Goal: Information Seeking & Learning: Compare options

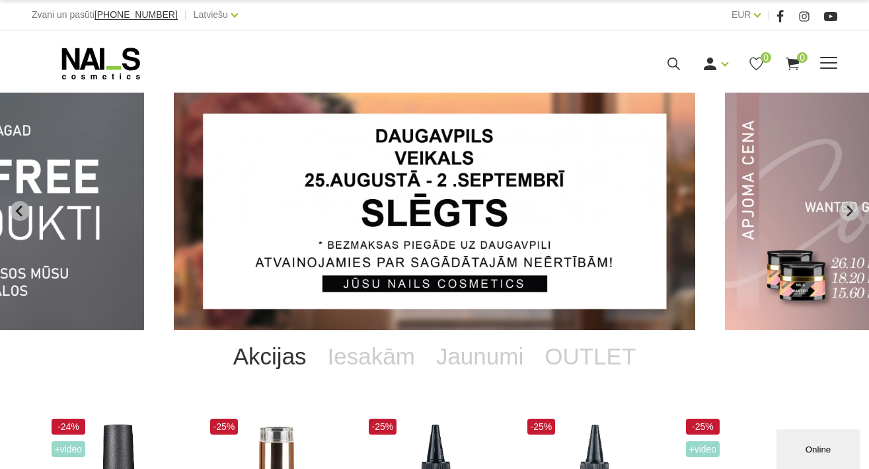
click at [836, 65] on span at bounding box center [828, 63] width 17 height 13
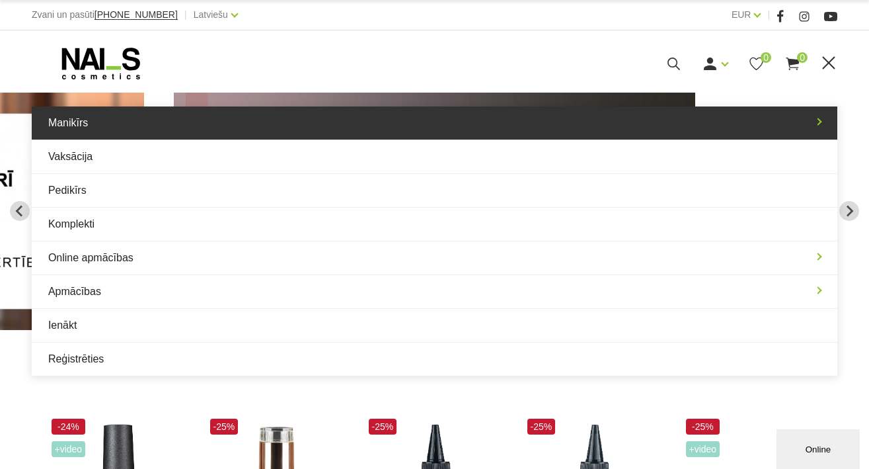
click at [114, 132] on link "Manikīrs" at bounding box center [435, 122] width 806 height 33
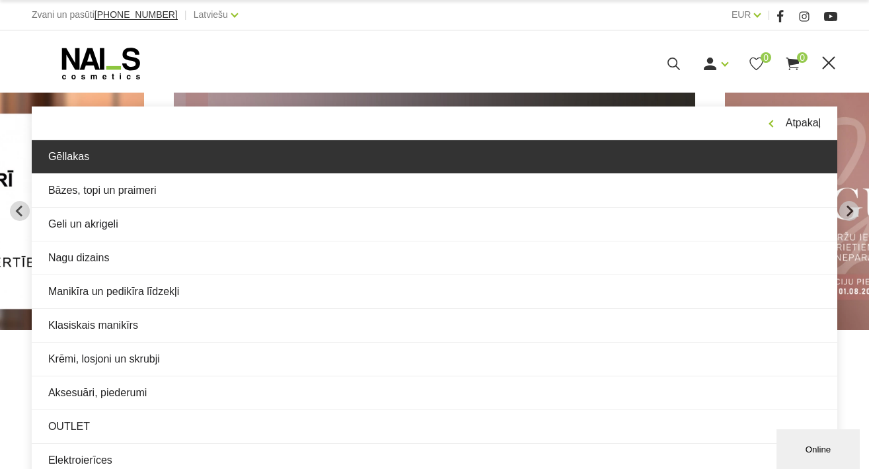
click at [115, 155] on link "Gēllakas" at bounding box center [435, 156] width 806 height 33
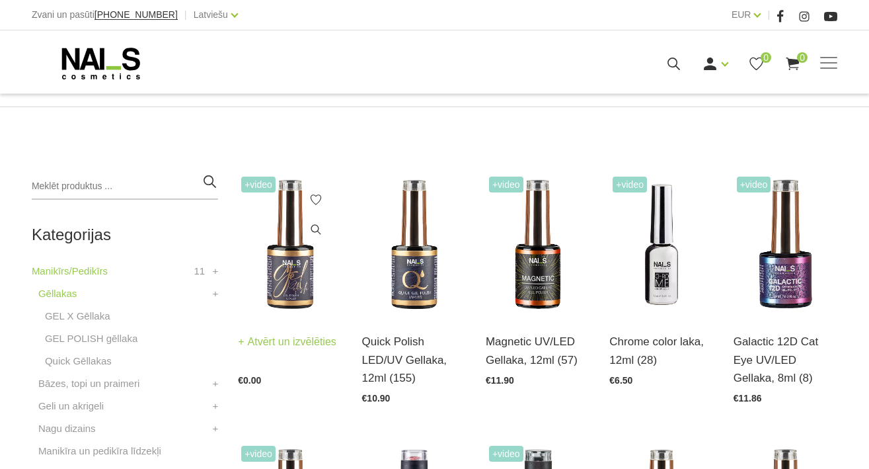
scroll to position [237, 0]
click at [290, 271] on img at bounding box center [290, 244] width 104 height 143
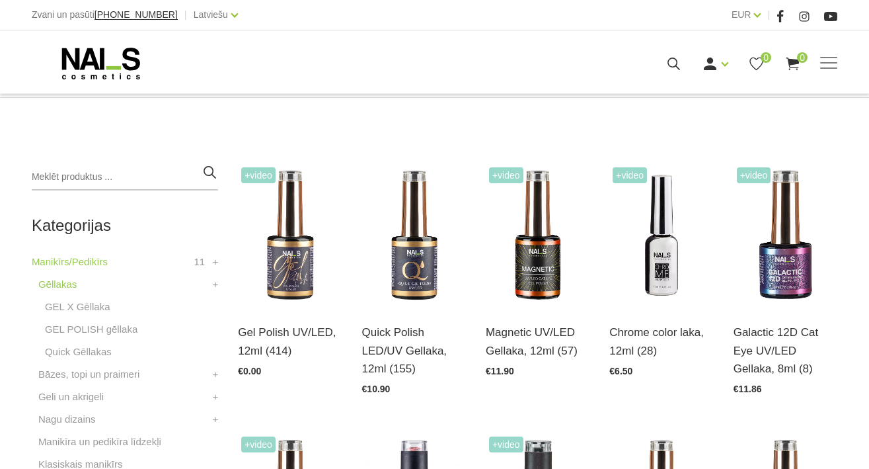
scroll to position [258, 0]
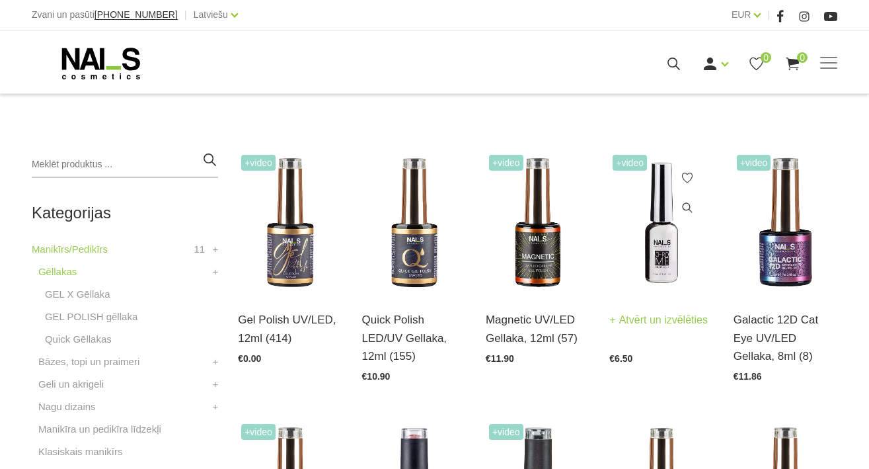
click at [653, 267] on img at bounding box center [662, 222] width 104 height 143
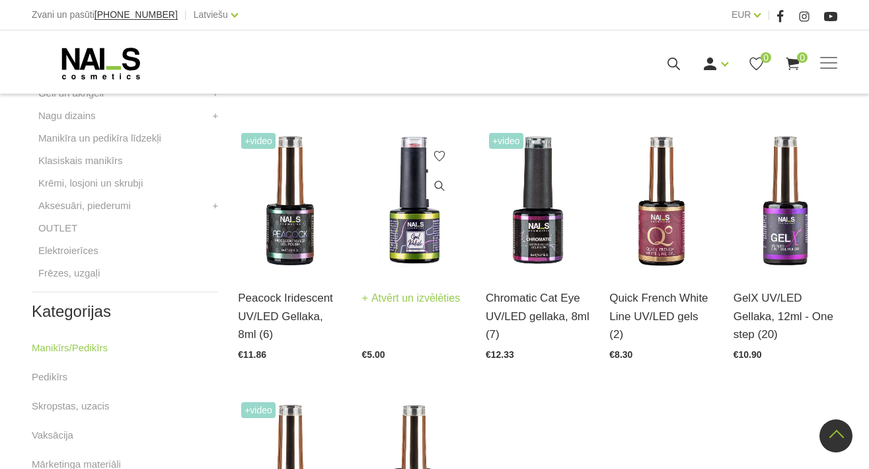
scroll to position [550, 0]
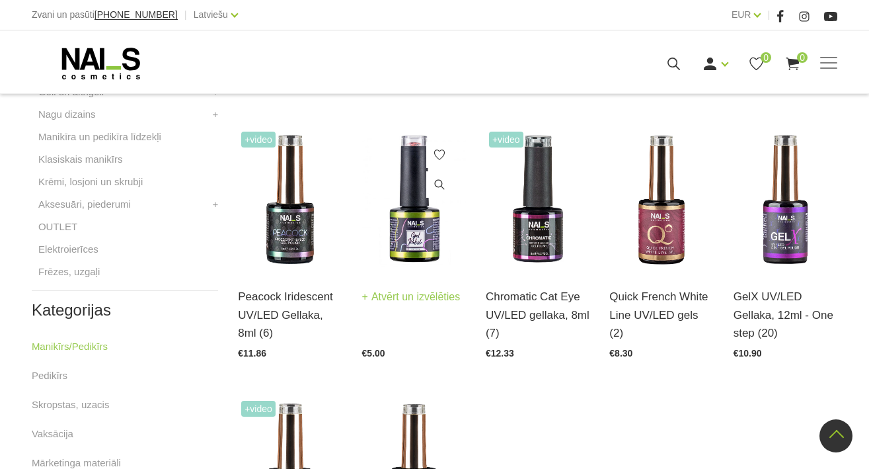
click at [442, 235] on img at bounding box center [414, 199] width 104 height 143
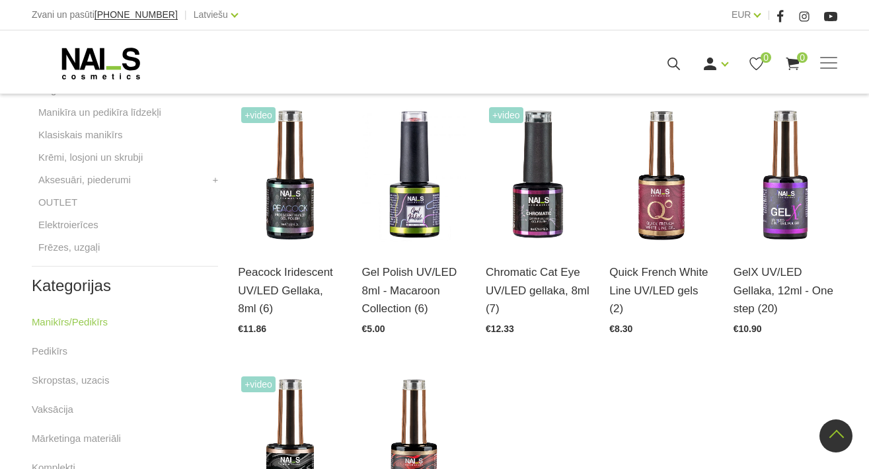
scroll to position [577, 0]
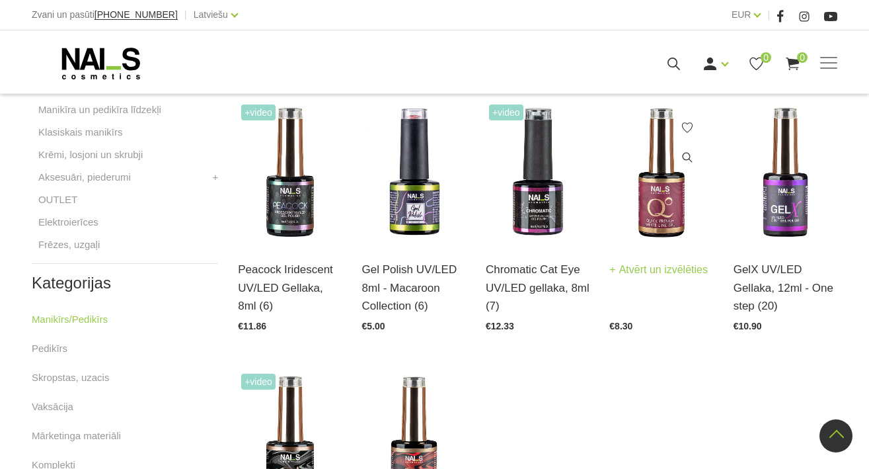
click at [647, 200] on img at bounding box center [662, 172] width 104 height 143
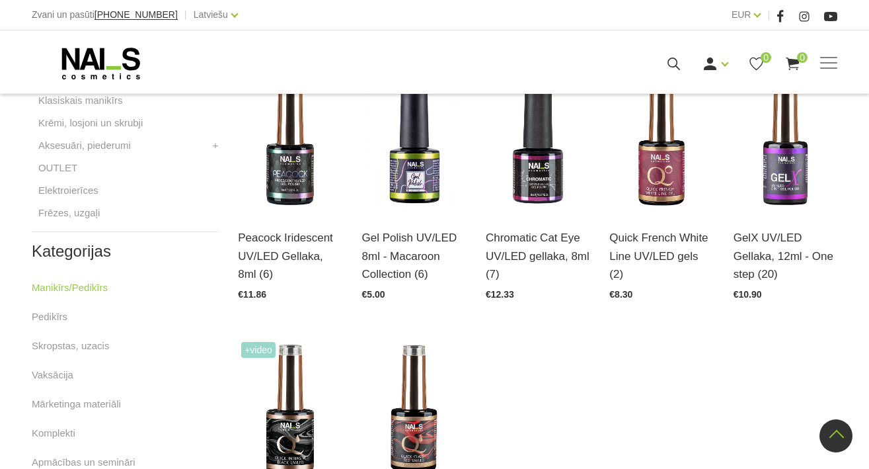
scroll to position [610, 0]
click at [772, 183] on img at bounding box center [786, 140] width 104 height 143
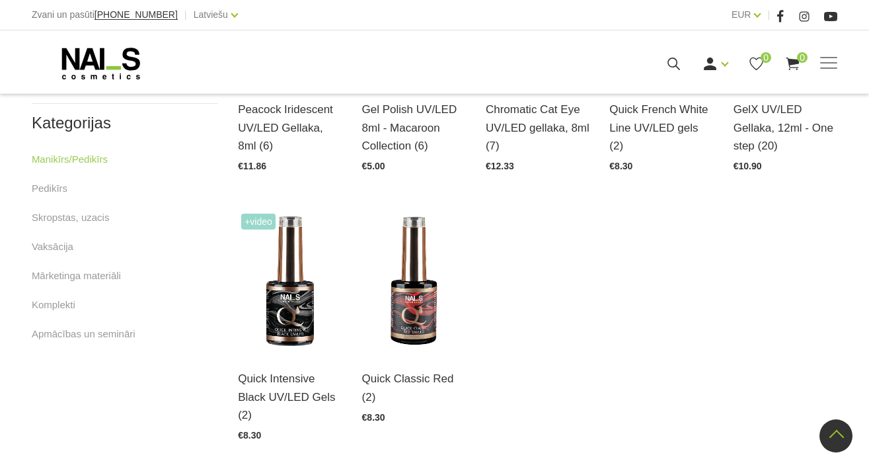
scroll to position [739, 0]
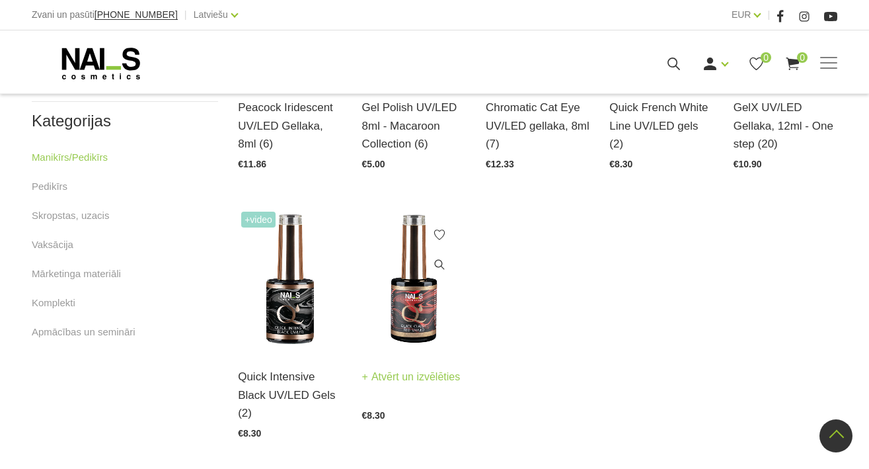
click at [424, 301] on img at bounding box center [414, 279] width 104 height 143
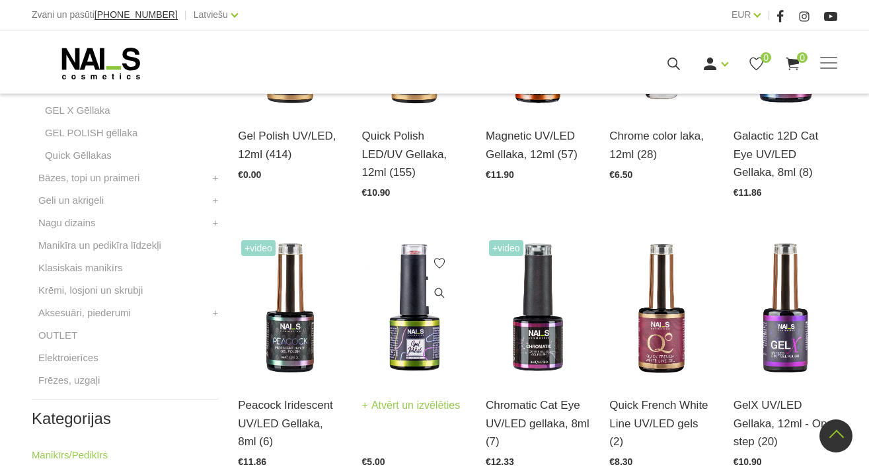
scroll to position [439, 0]
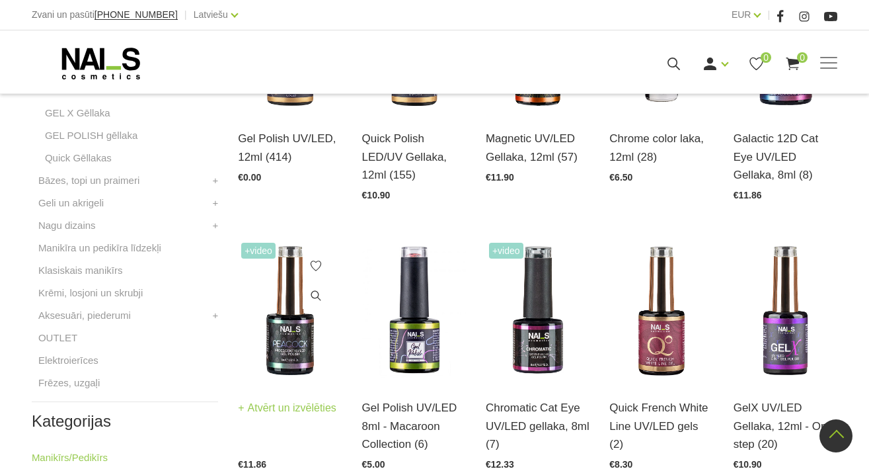
click at [286, 327] on img at bounding box center [290, 310] width 104 height 143
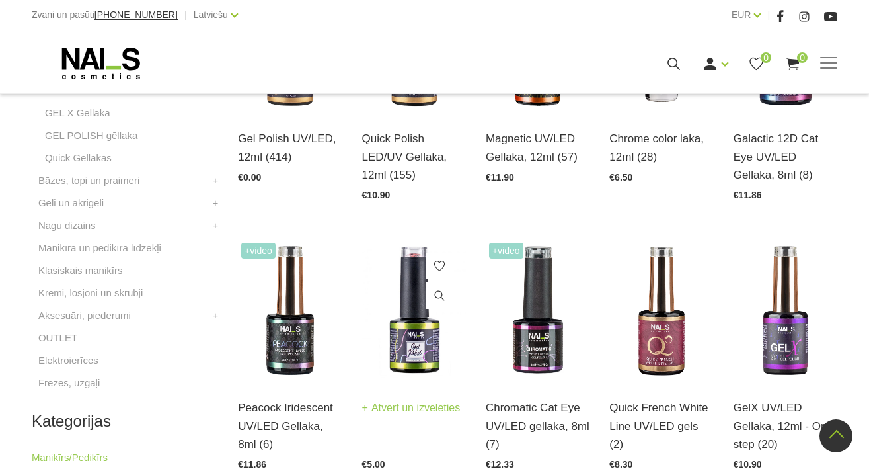
scroll to position [192, 0]
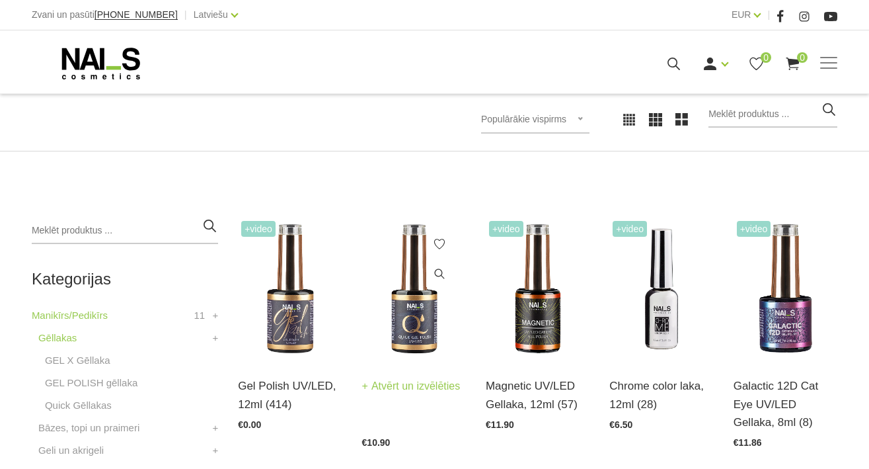
click at [402, 320] on img at bounding box center [414, 289] width 104 height 143
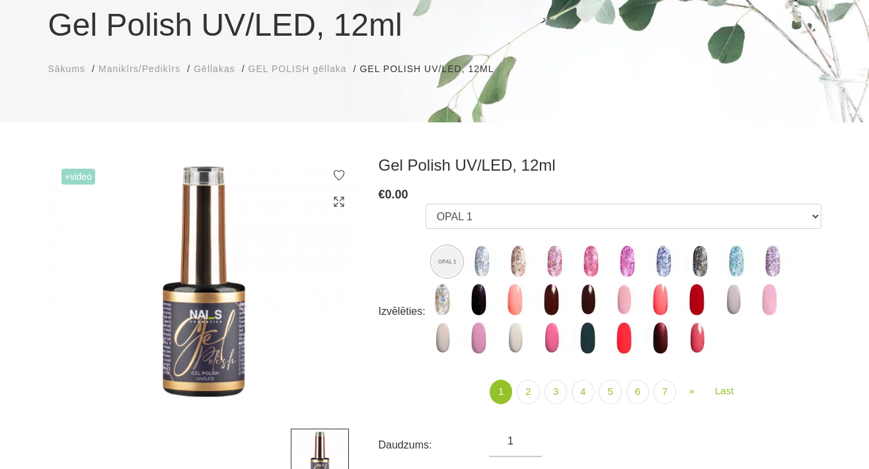
scroll to position [214, 0]
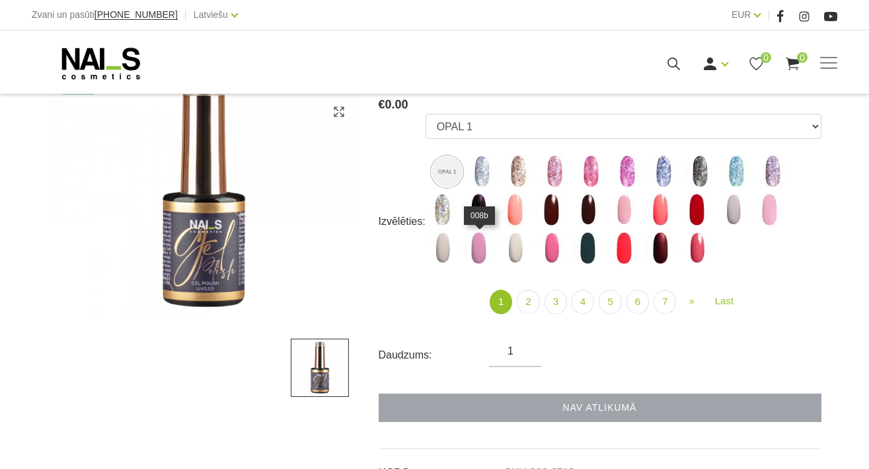
click at [486, 243] on img at bounding box center [478, 247] width 33 height 33
select select "3958"
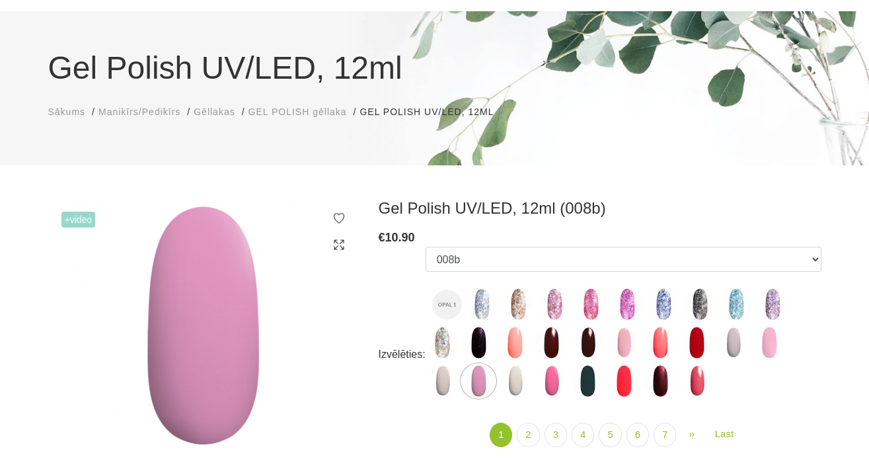
scroll to position [88, 0]
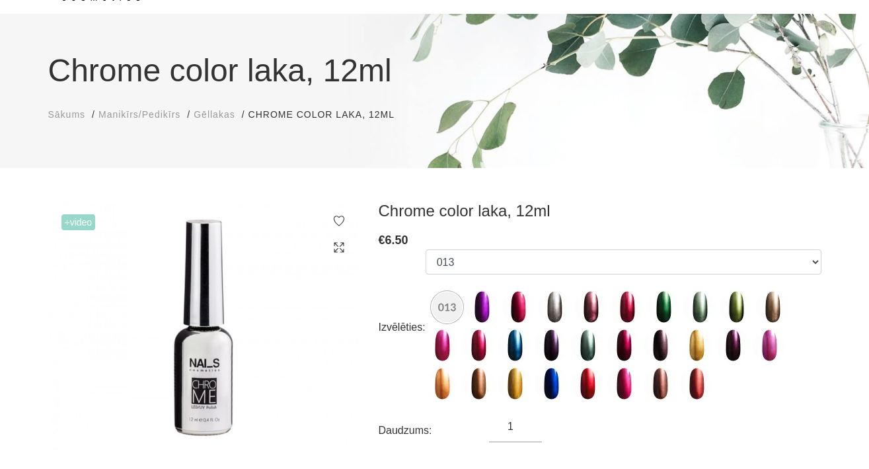
scroll to position [89, 0]
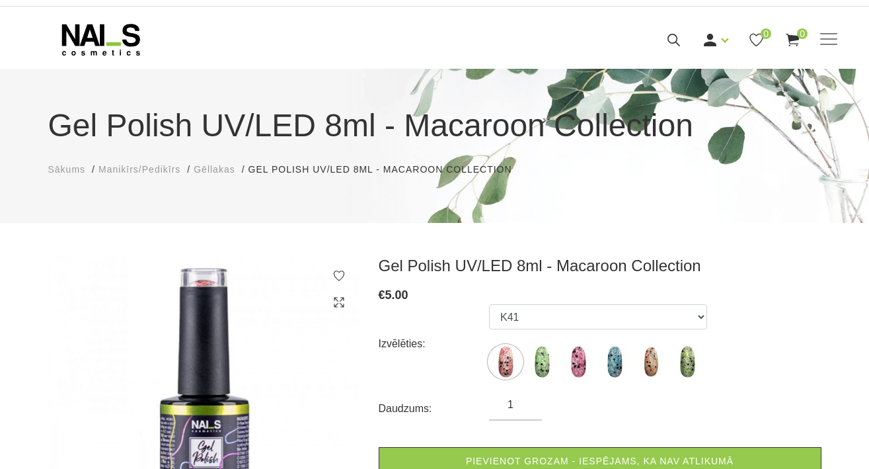
scroll to position [25, 0]
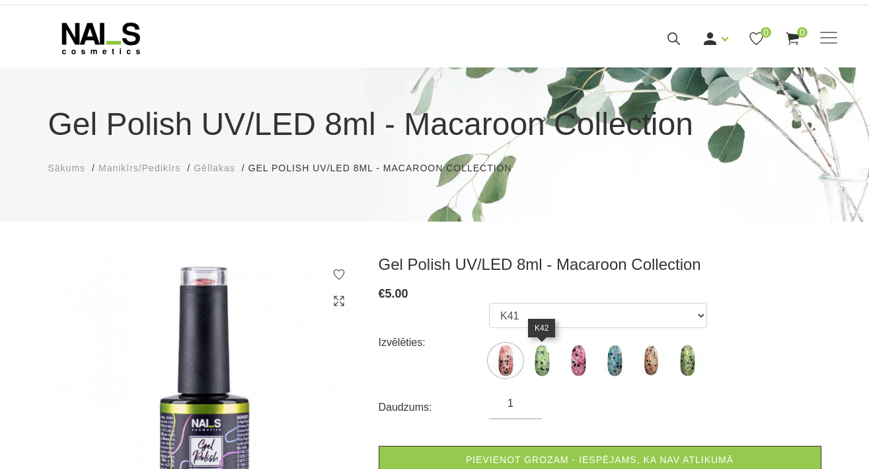
click at [537, 365] on img at bounding box center [542, 360] width 33 height 33
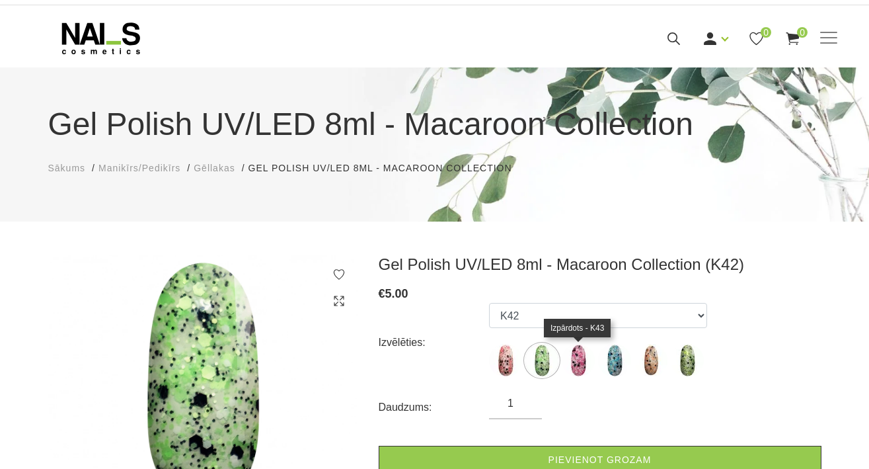
click at [580, 364] on img at bounding box center [578, 360] width 33 height 33
select select "4547"
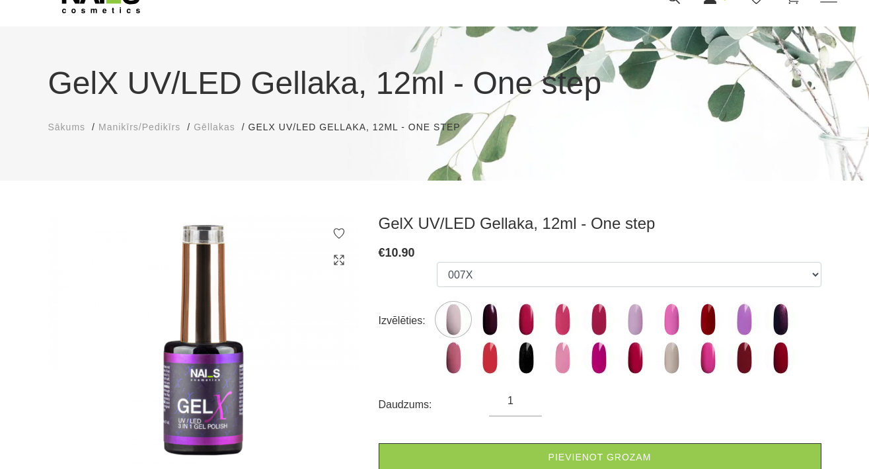
scroll to position [87, 0]
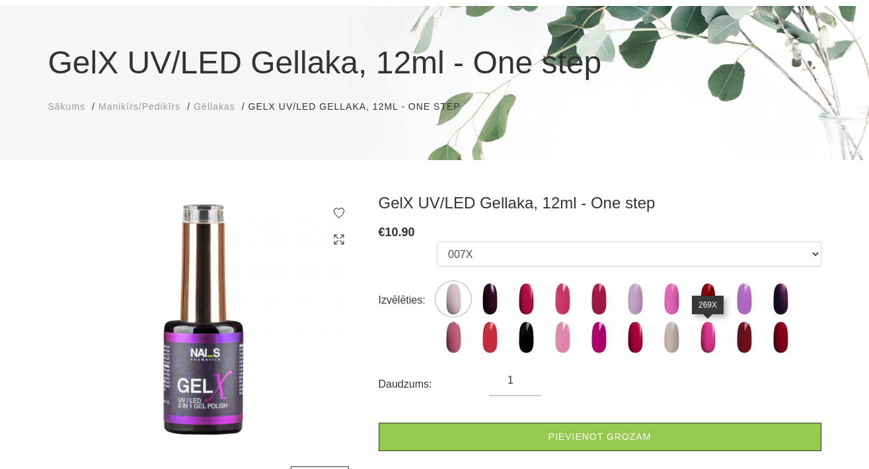
click at [702, 341] on img at bounding box center [708, 337] width 33 height 33
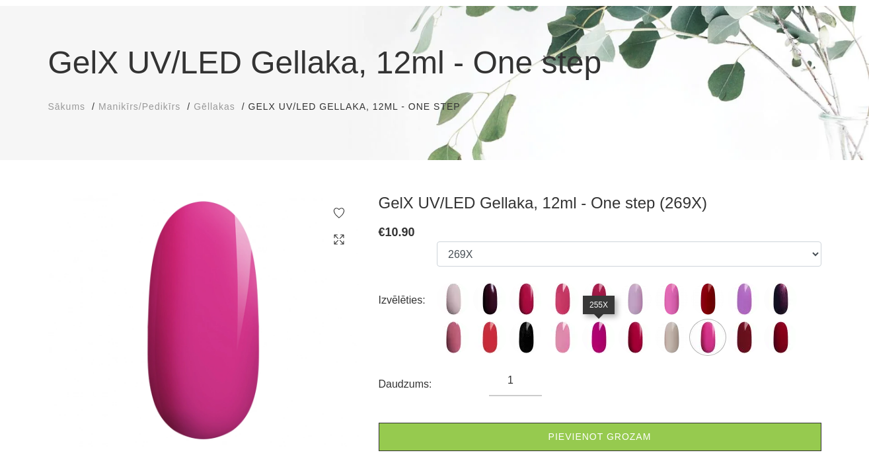
click at [594, 340] on img at bounding box center [598, 337] width 33 height 33
select select "6220"
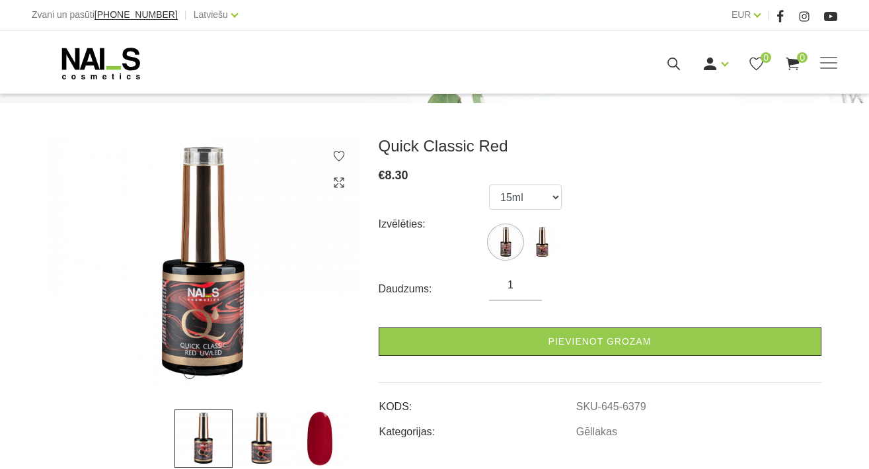
scroll to position [157, 0]
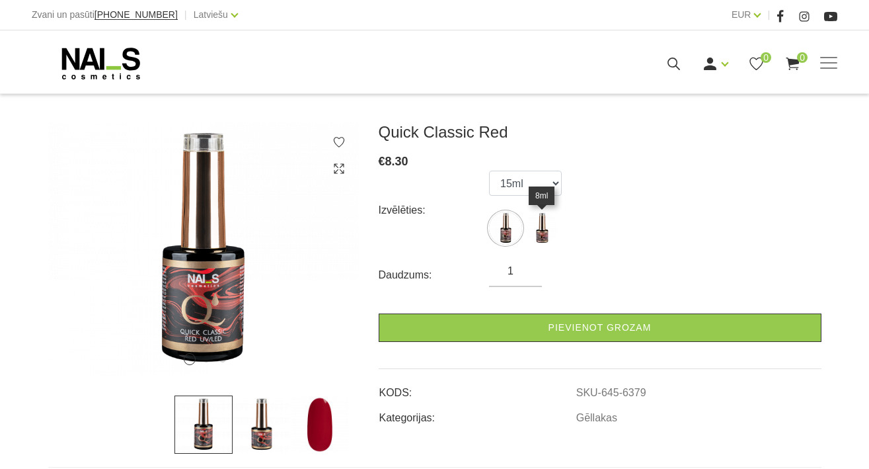
click at [555, 222] on img at bounding box center [542, 228] width 33 height 33
select select "6379"
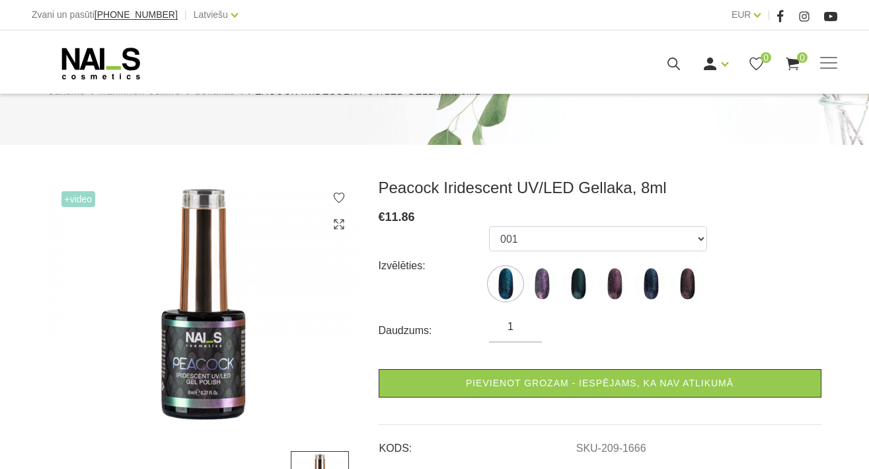
scroll to position [104, 0]
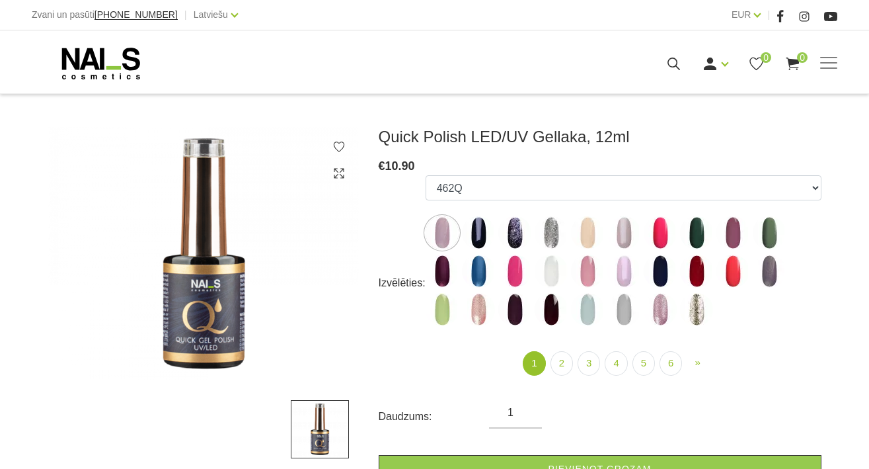
scroll to position [161, 0]
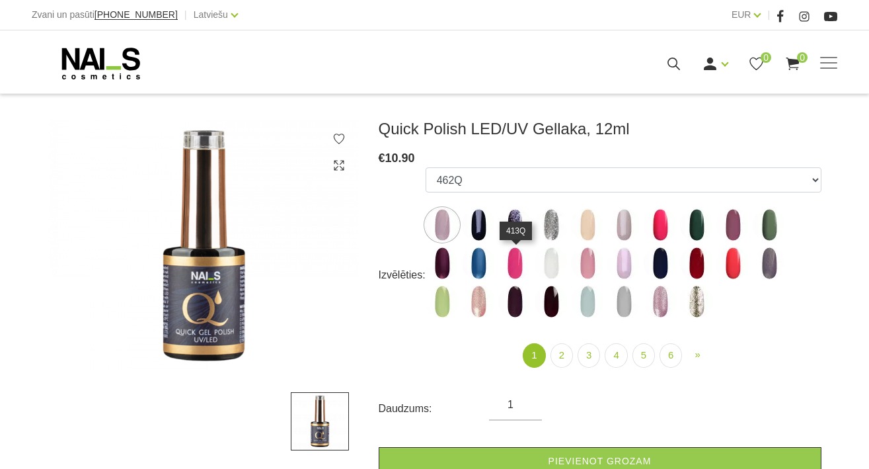
click at [507, 261] on img at bounding box center [514, 263] width 33 height 33
select select "4339"
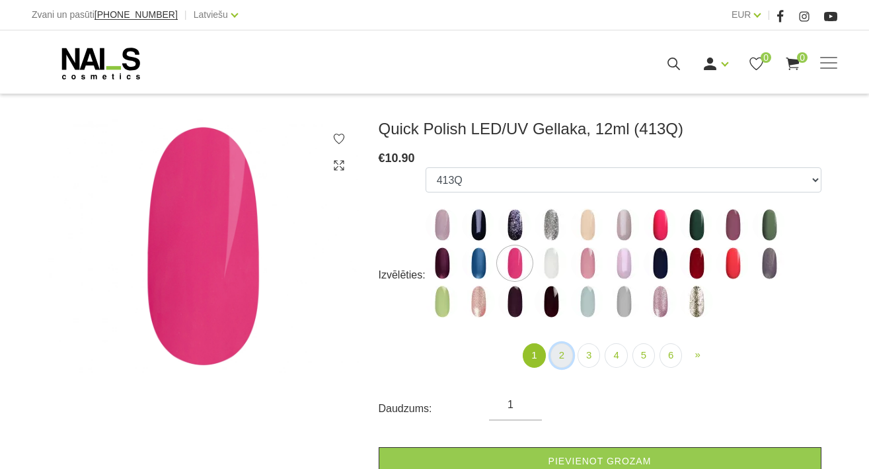
click at [562, 357] on link "2" at bounding box center [562, 355] width 22 height 24
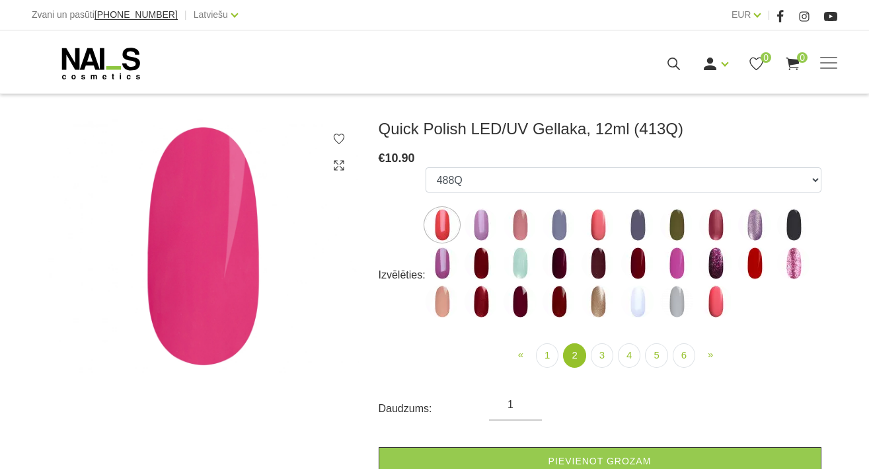
click at [731, 303] on img at bounding box center [715, 301] width 33 height 33
select select "4388"
click at [714, 303] on img at bounding box center [715, 301] width 33 height 33
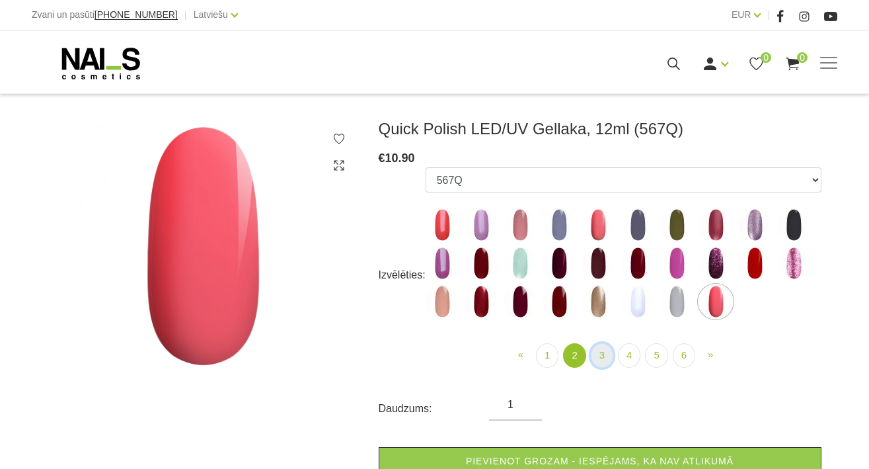
click at [595, 352] on link "3" at bounding box center [602, 355] width 22 height 24
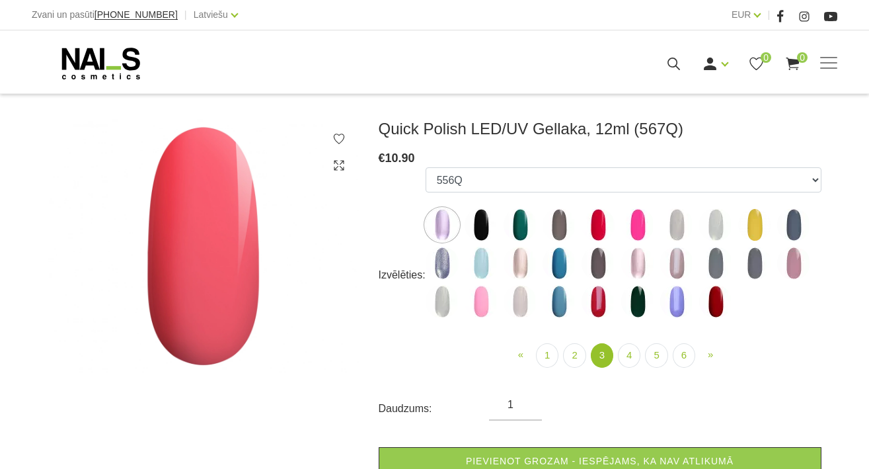
click at [530, 231] on img at bounding box center [520, 224] width 33 height 33
select select "4392"
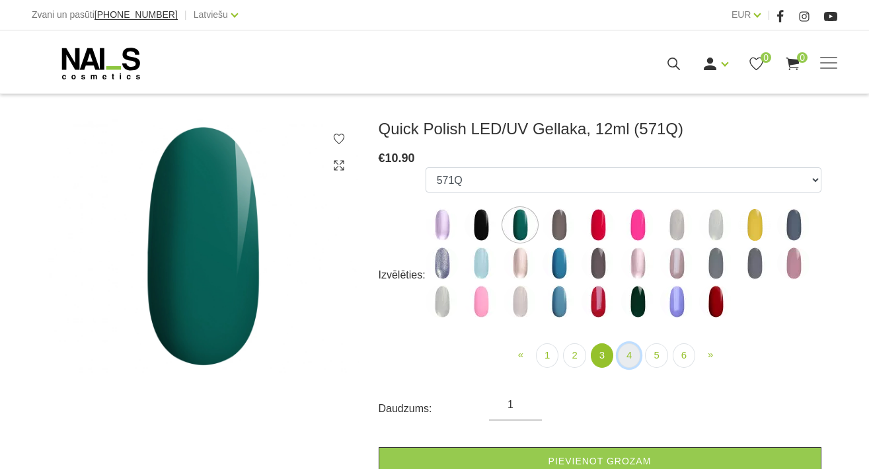
click at [634, 356] on link "4" at bounding box center [629, 355] width 22 height 24
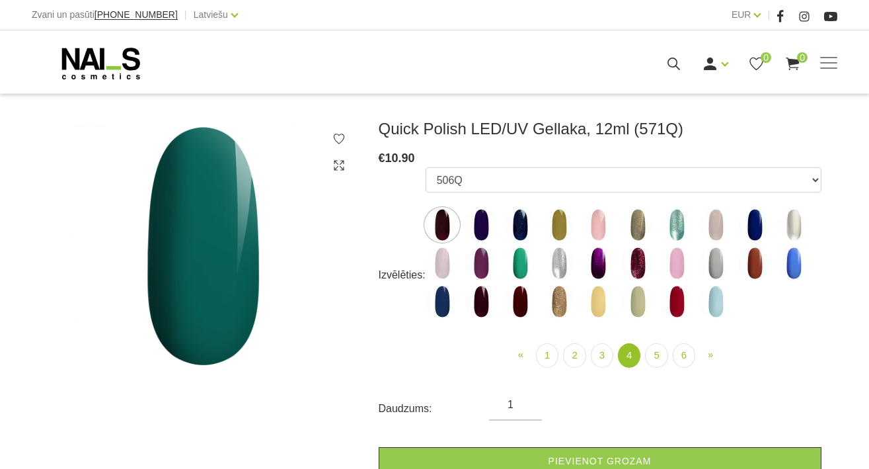
click at [602, 262] on img at bounding box center [598, 263] width 33 height 33
select select "4441"
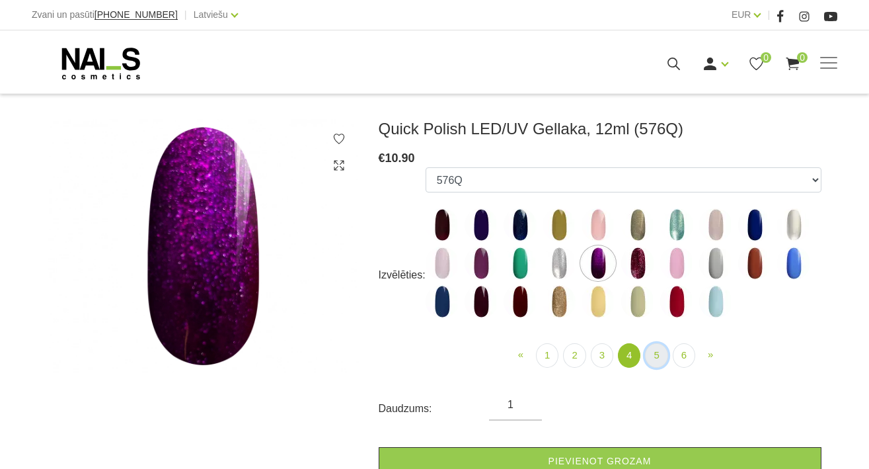
click at [651, 357] on link "5" at bounding box center [656, 355] width 22 height 24
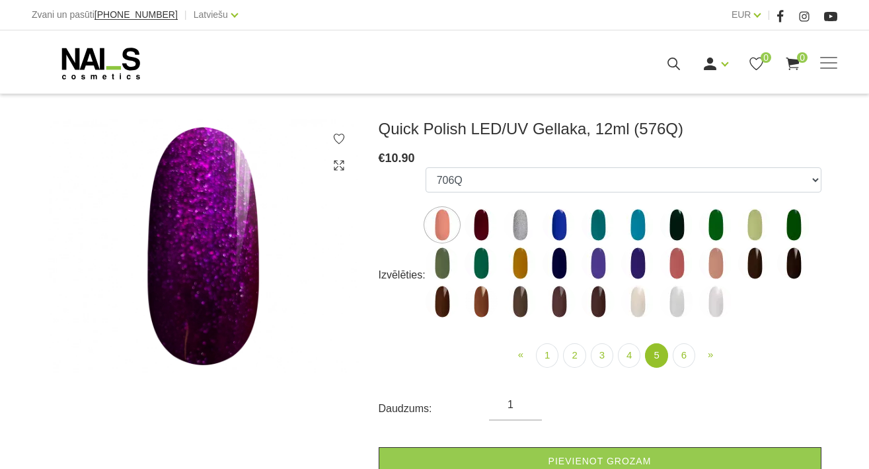
click at [449, 260] on img at bounding box center [442, 263] width 33 height 33
select select "5441"
